Goal: Find specific page/section: Find specific page/section

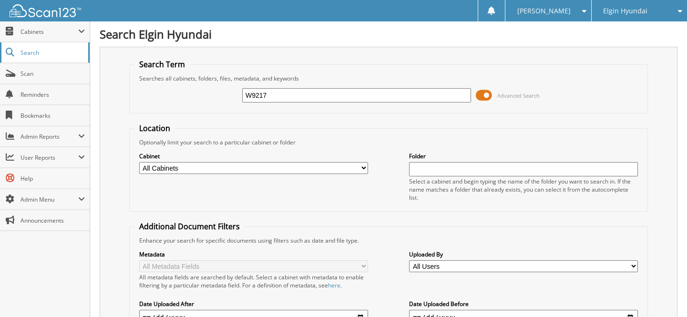
type input "W9217"
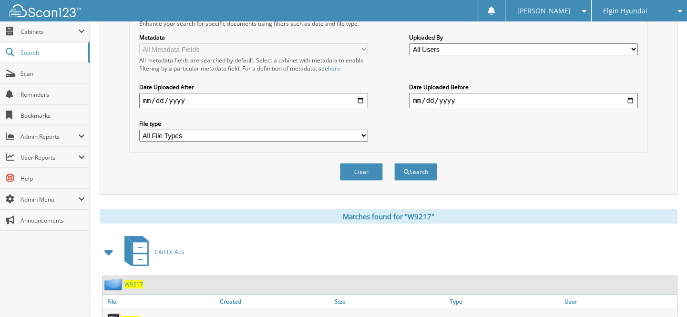
scroll to position [390, 0]
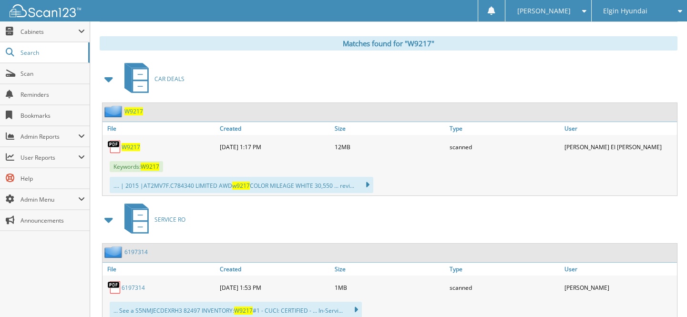
click at [133, 143] on span "W9217" at bounding box center [131, 147] width 19 height 8
click at [64, 81] on link "Scan" at bounding box center [45, 73] width 90 height 20
